Goal: Task Accomplishment & Management: Manage account settings

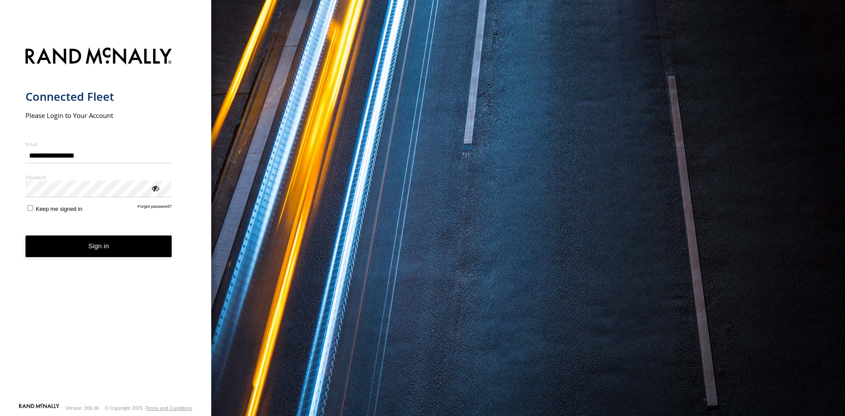
type input "**********"
click at [83, 244] on button "Sign in" at bounding box center [99, 246] width 147 height 22
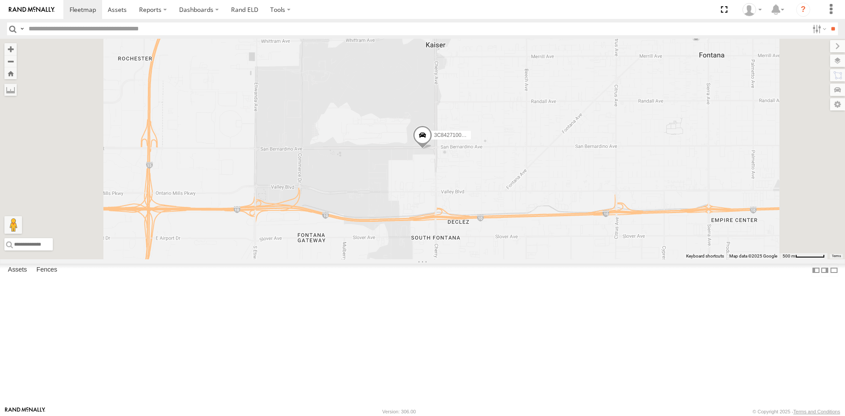
click at [0, 0] on link at bounding box center [0, 0] width 0 height 0
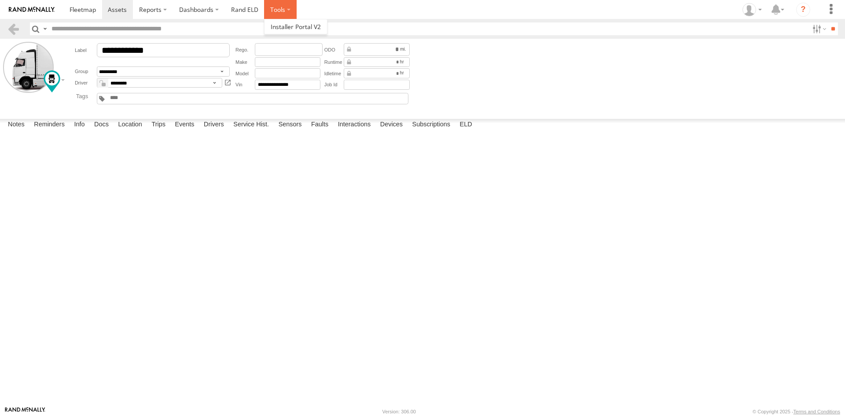
click at [275, 6] on label at bounding box center [280, 9] width 33 height 19
click at [244, 7] on link "Rand ELD" at bounding box center [245, 9] width 40 height 19
click at [191, 6] on label "Dashboards" at bounding box center [199, 9] width 52 height 19
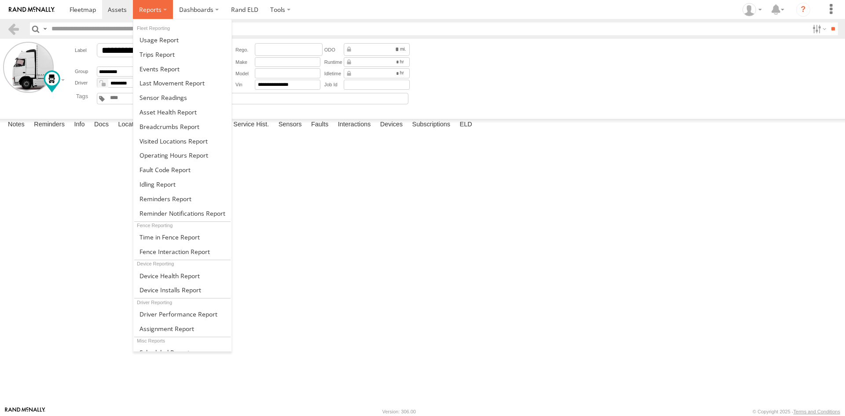
click at [151, 7] on span at bounding box center [150, 9] width 22 height 8
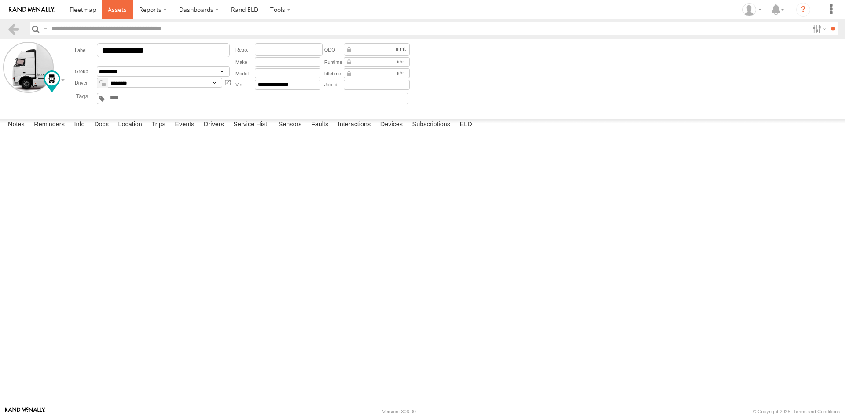
click at [123, 10] on span at bounding box center [117, 9] width 19 height 8
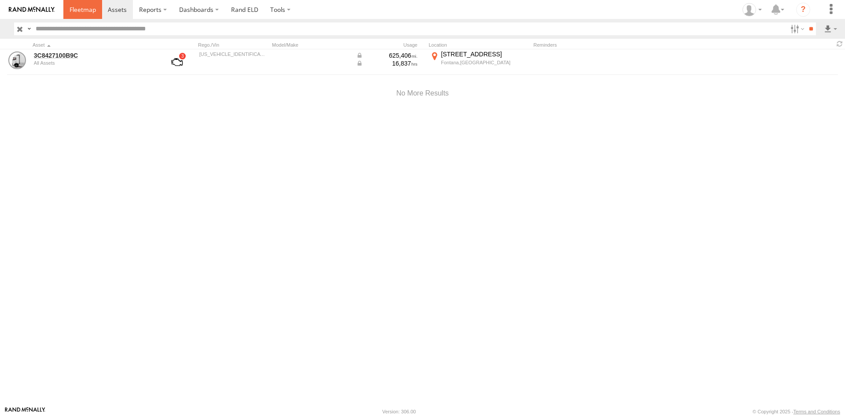
click at [92, 11] on span at bounding box center [83, 9] width 26 height 8
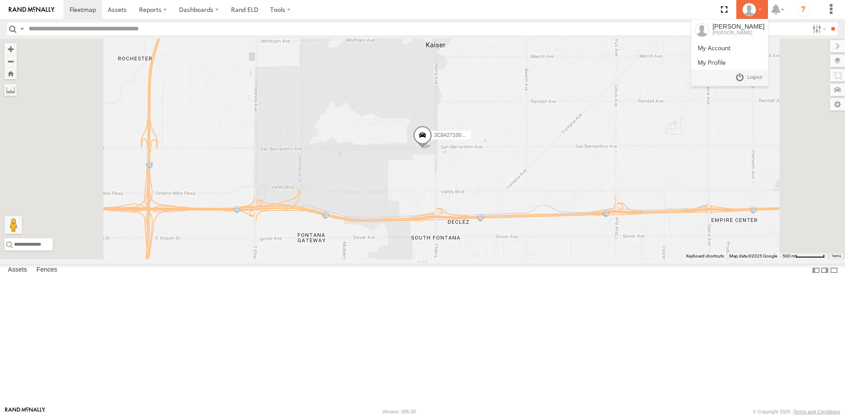
click at [761, 8] on div at bounding box center [752, 9] width 26 height 13
click at [730, 48] on span at bounding box center [713, 48] width 33 height 8
click at [759, 13] on div at bounding box center [752, 9] width 26 height 13
click at [749, 75] on span at bounding box center [754, 78] width 15 height 10
